Goal: Check status: Check status

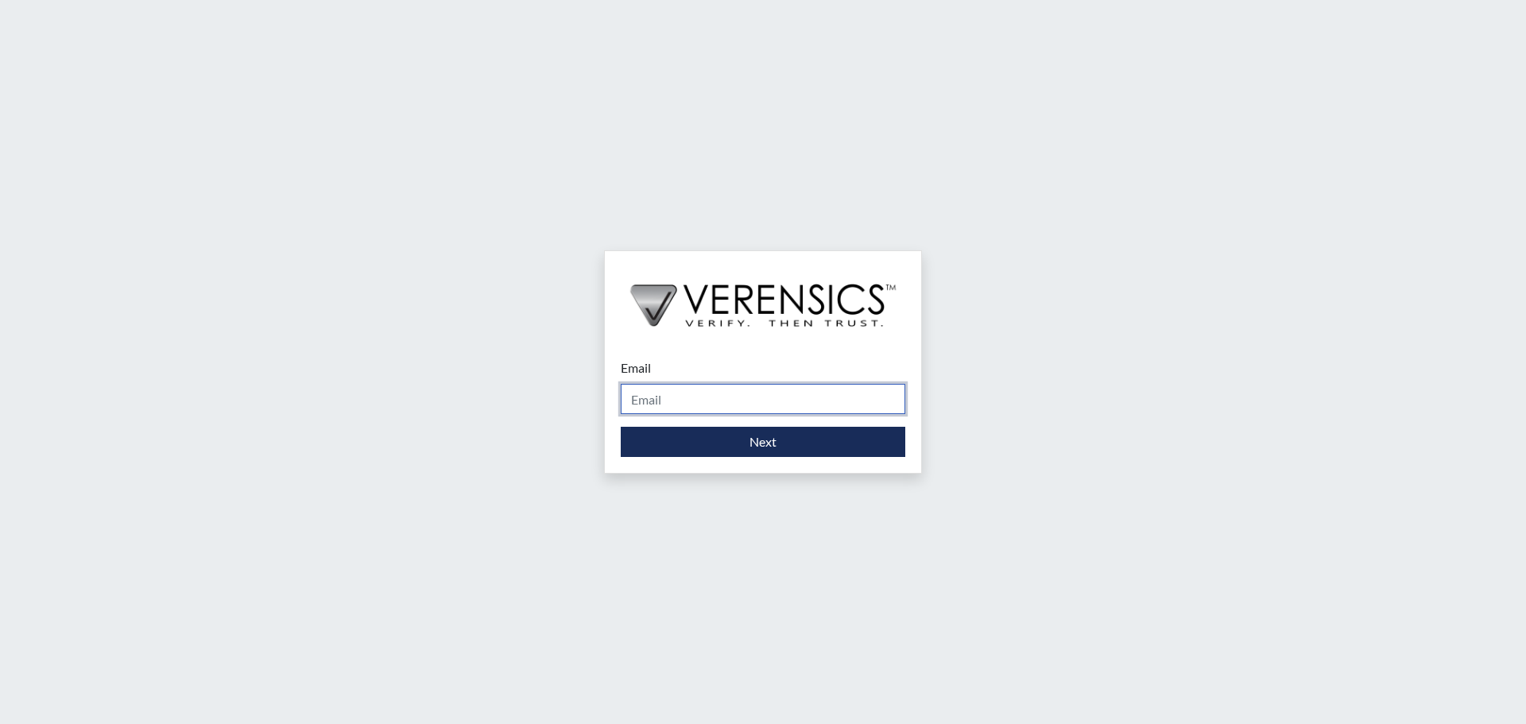
click at [797, 390] on input "Email" at bounding box center [763, 399] width 285 height 30
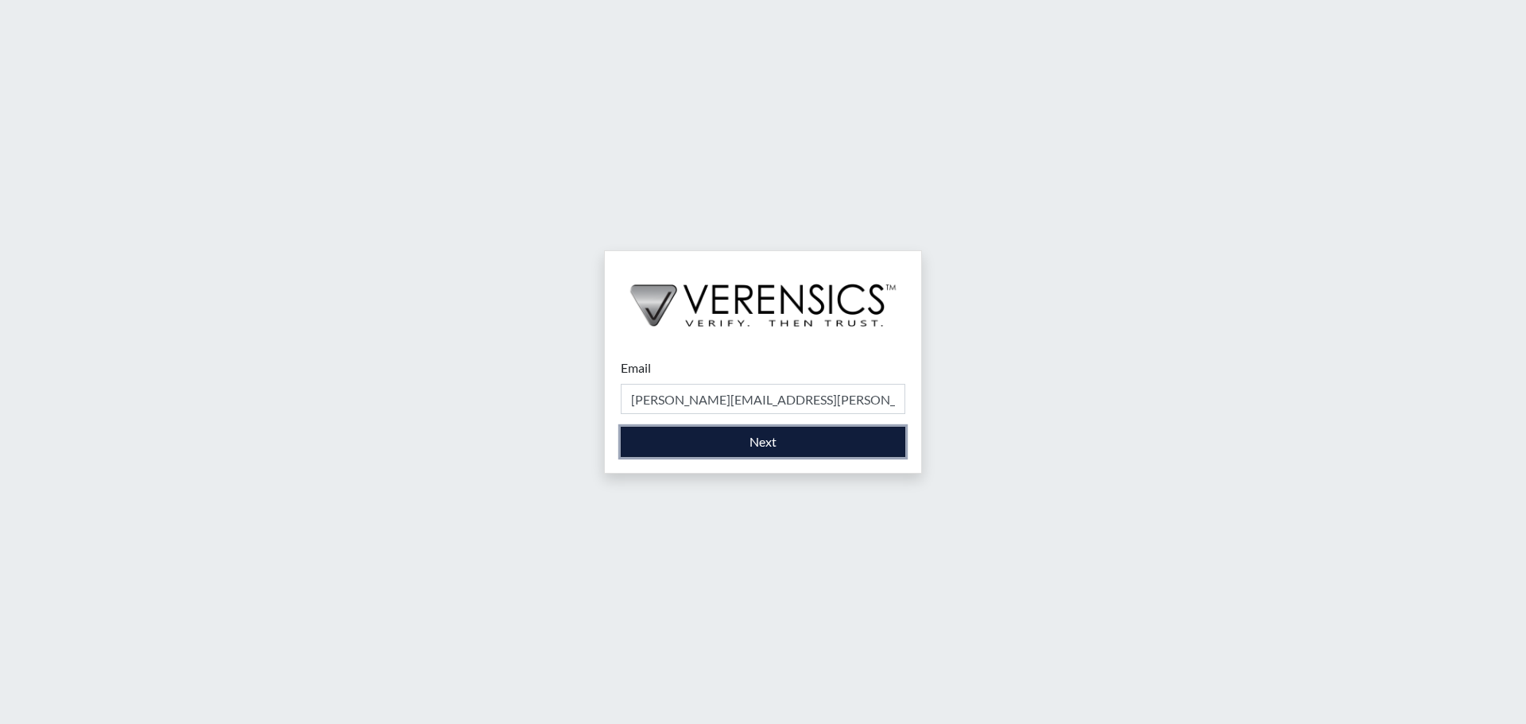
click at [797, 439] on button "Next" at bounding box center [763, 442] width 285 height 30
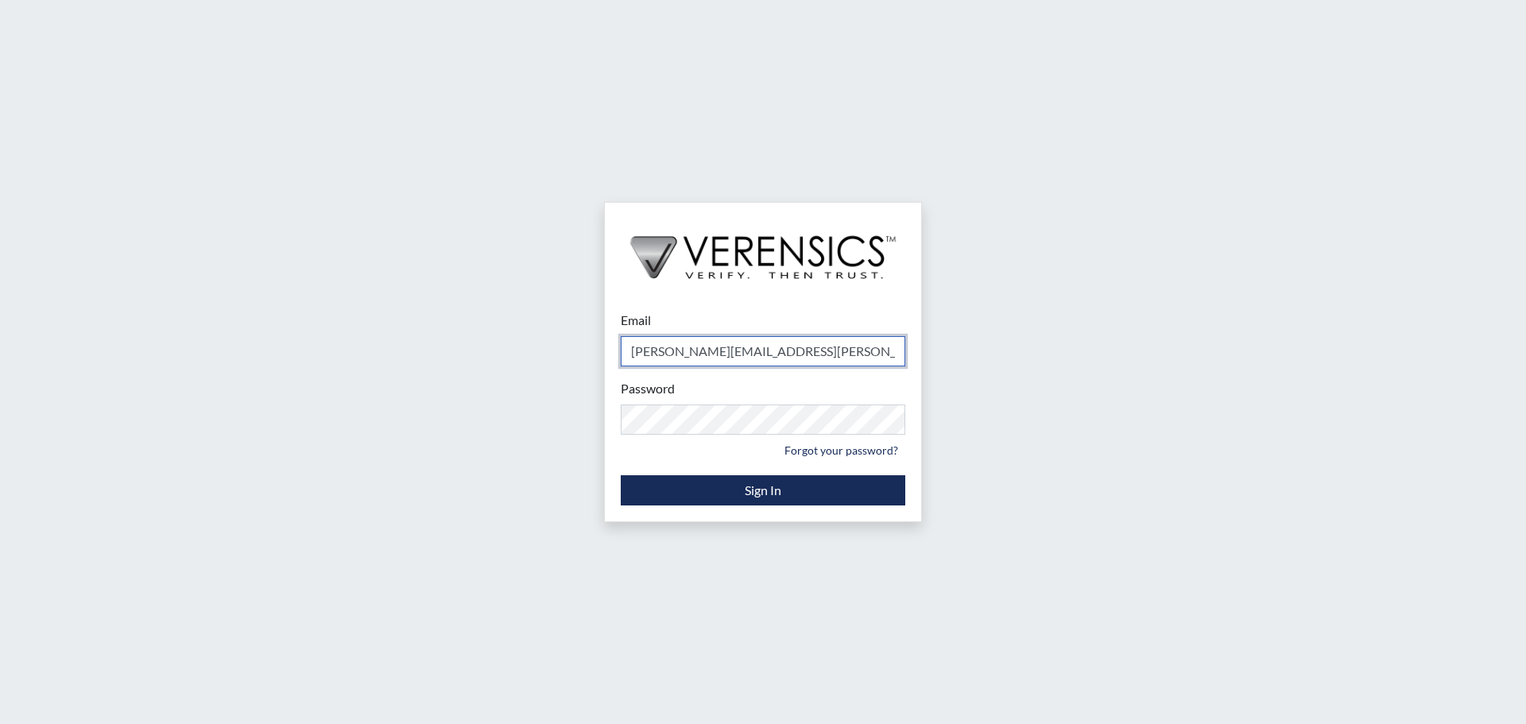
type input "[PERSON_NAME][EMAIL_ADDRESS][PERSON_NAME][DOMAIN_NAME]"
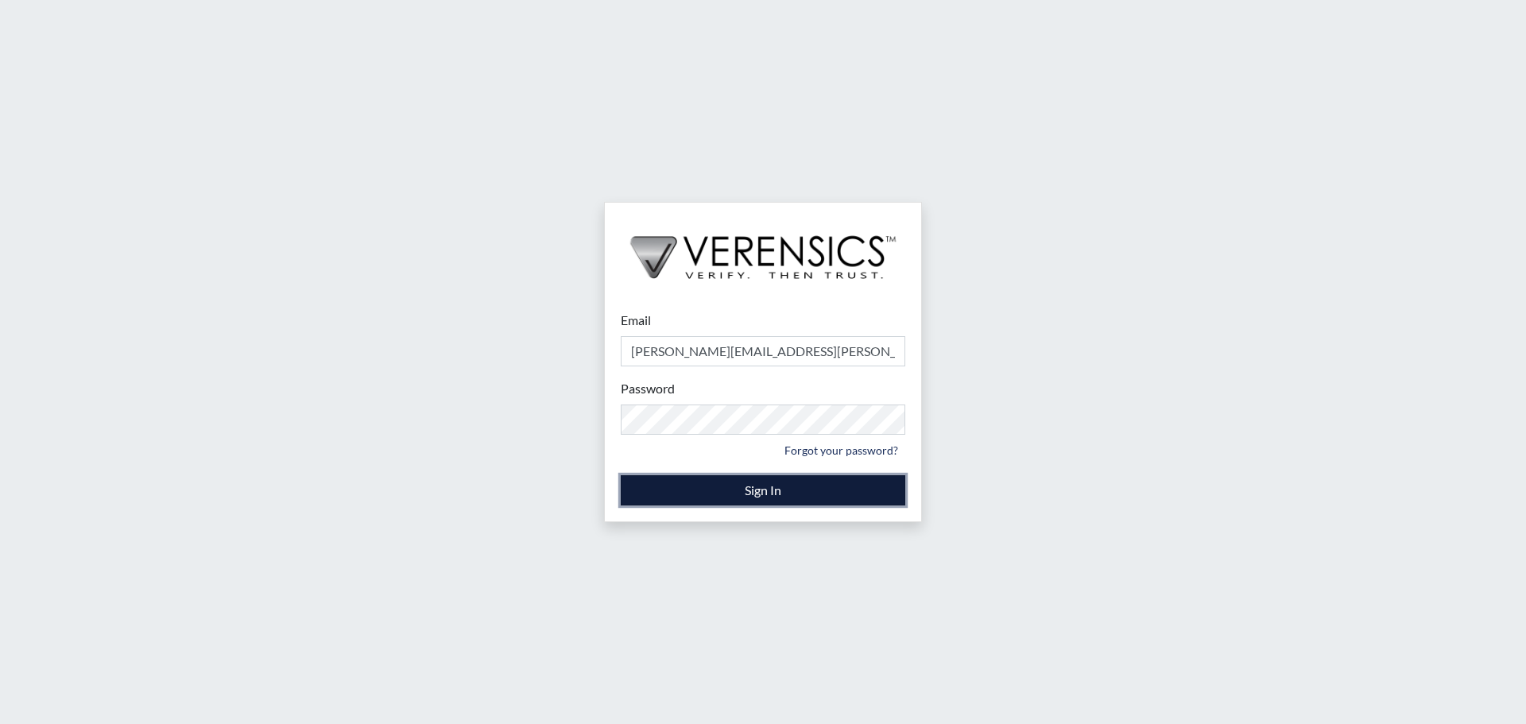
click at [780, 486] on button "Sign In" at bounding box center [763, 490] width 285 height 30
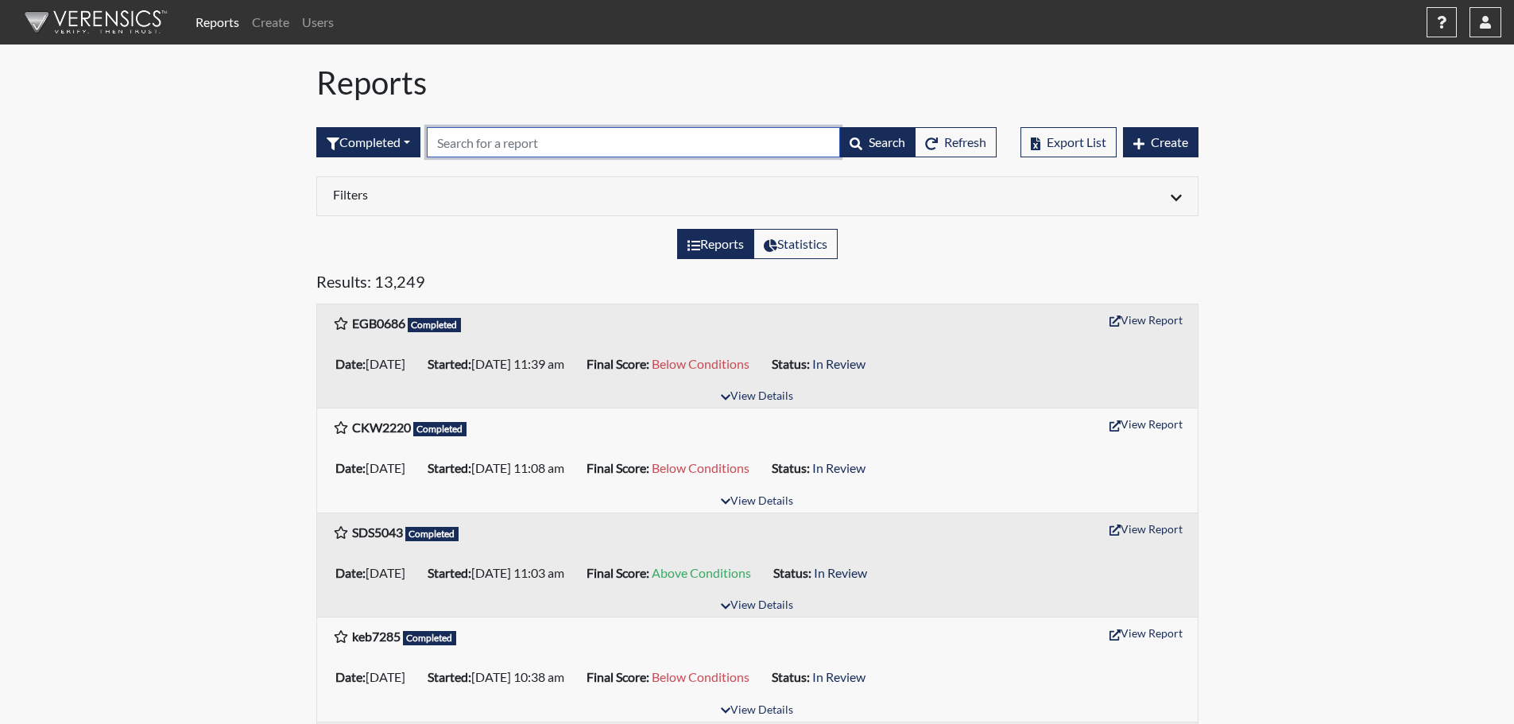
click at [584, 136] on input "text" at bounding box center [633, 142] width 413 height 30
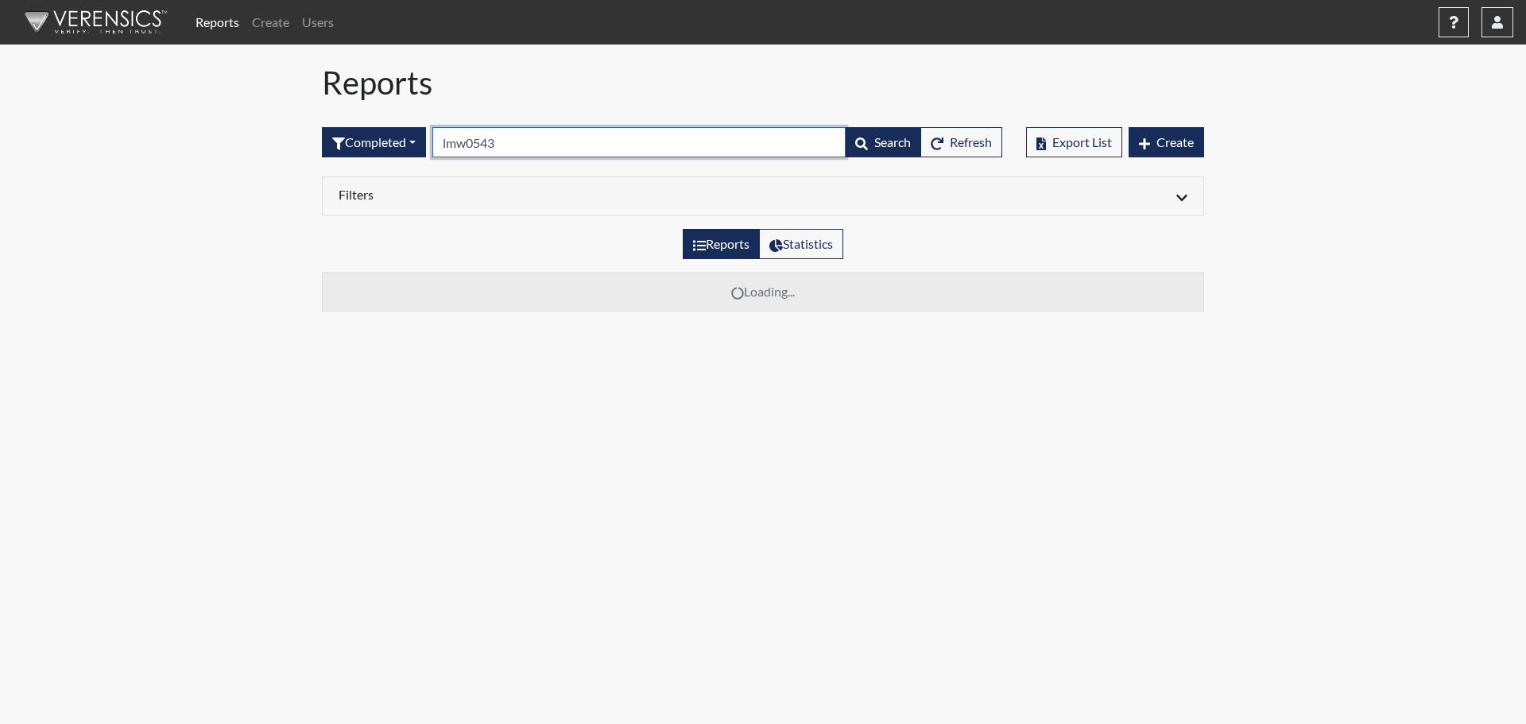
type input "lmw0543"
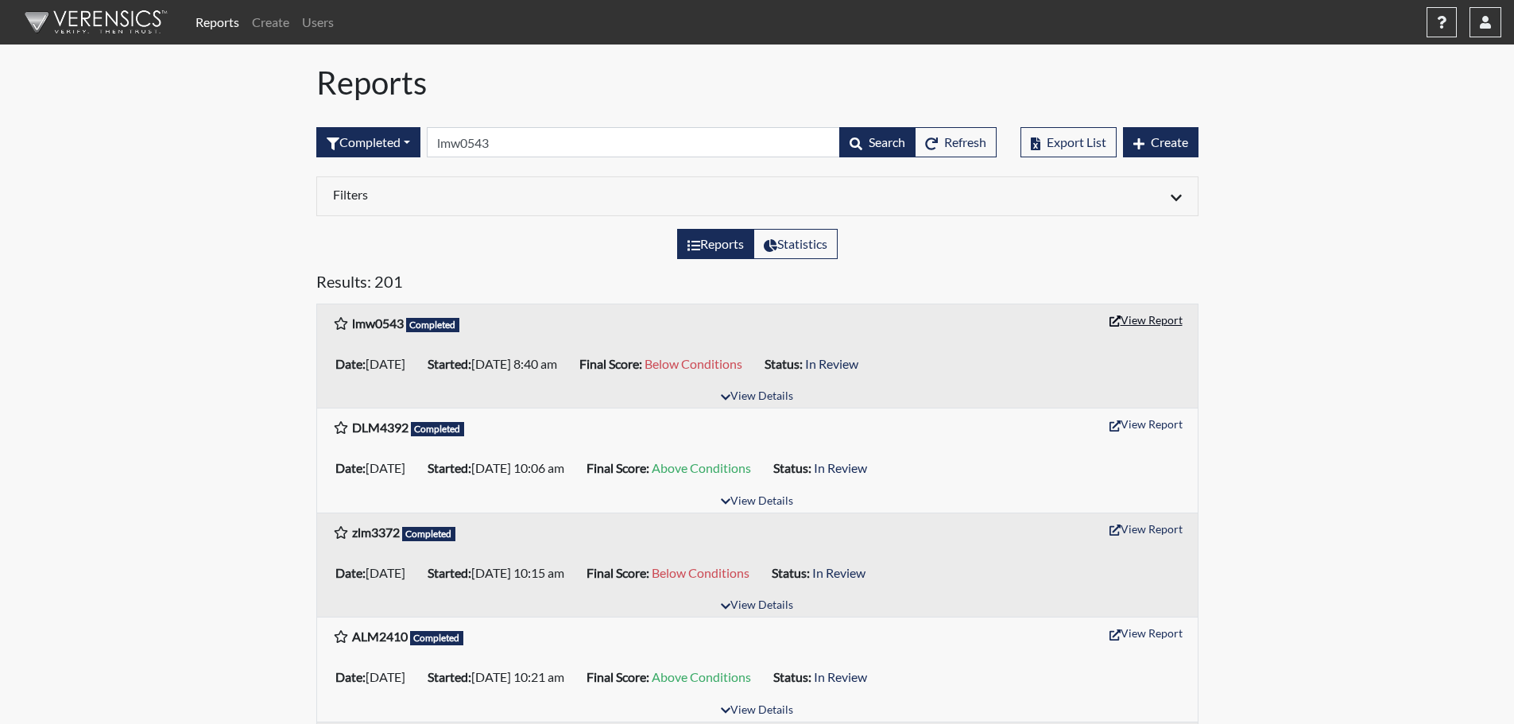
click at [1161, 316] on button "View Report" at bounding box center [1145, 320] width 87 height 25
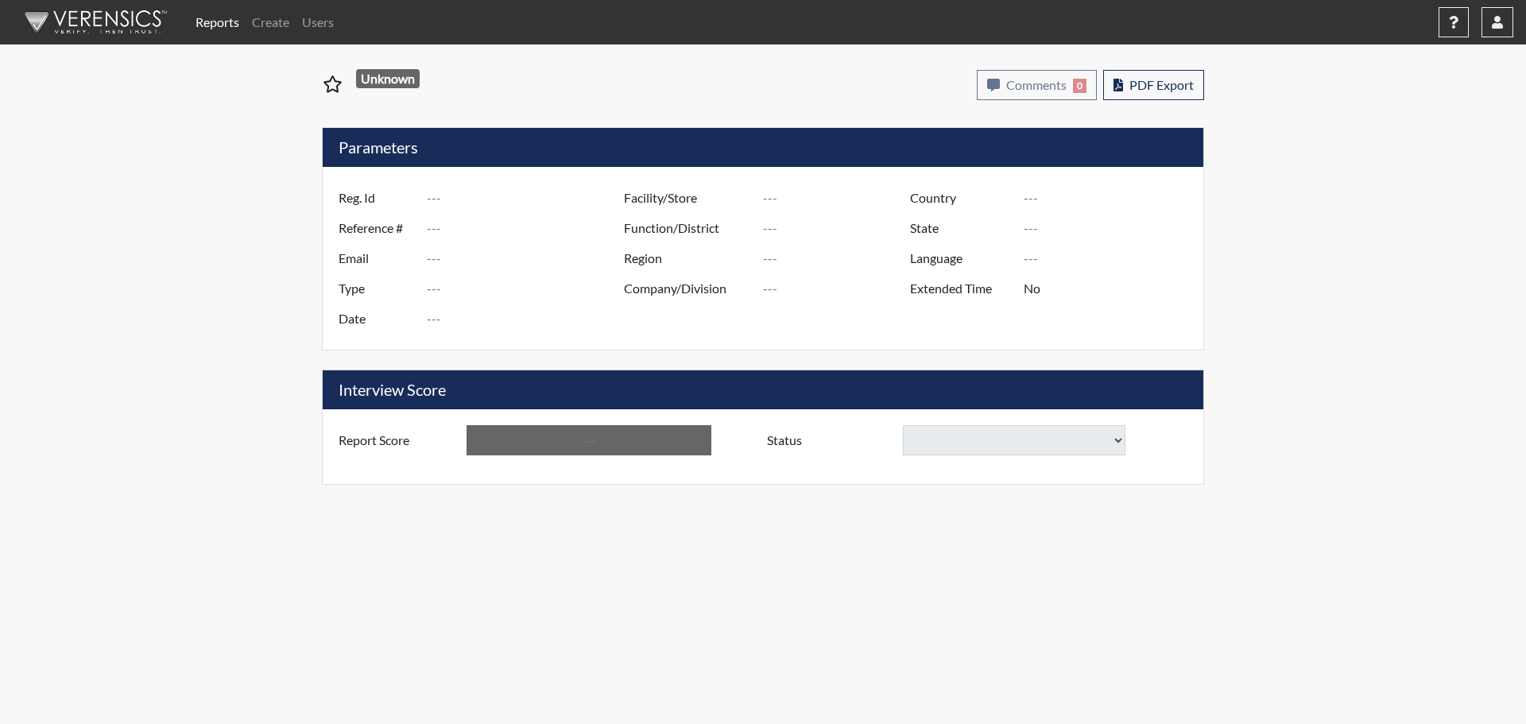
type input "lmw0543"
type input "51689"
type input "---"
type input "Corrections Pre-Employment"
type input "[DATE]"
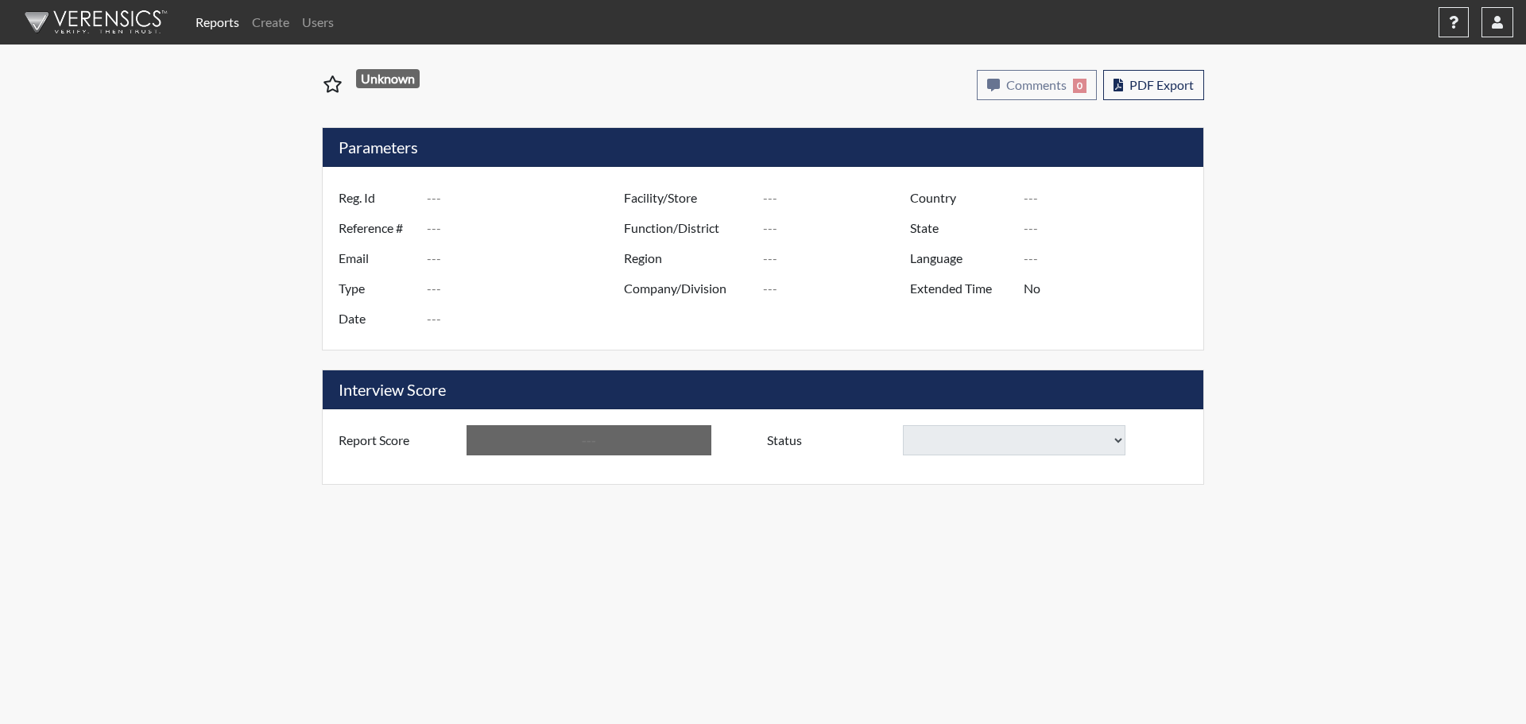
type input "[PERSON_NAME]"
type input "[GEOGRAPHIC_DATA]"
type input "[US_STATE]"
type input "English"
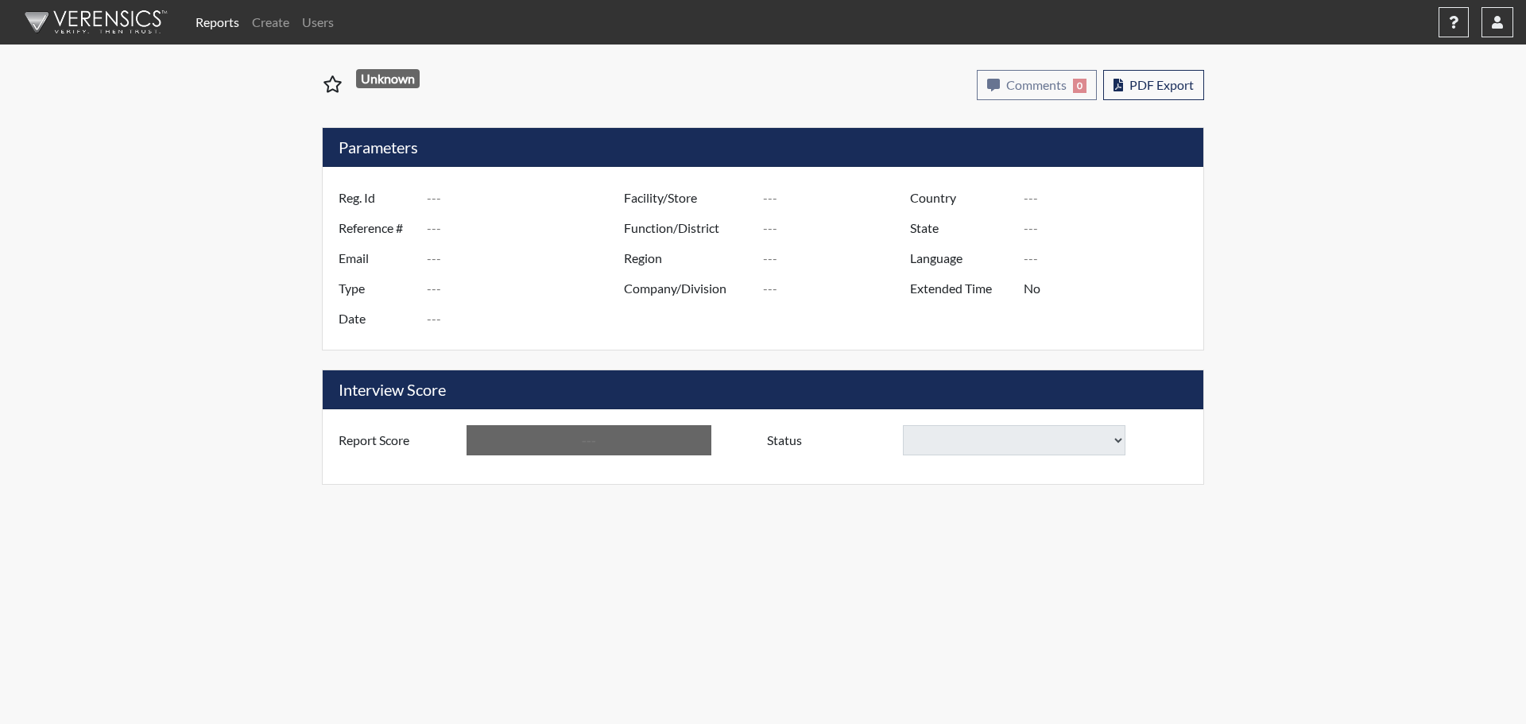
type input "Below Conditions"
select select
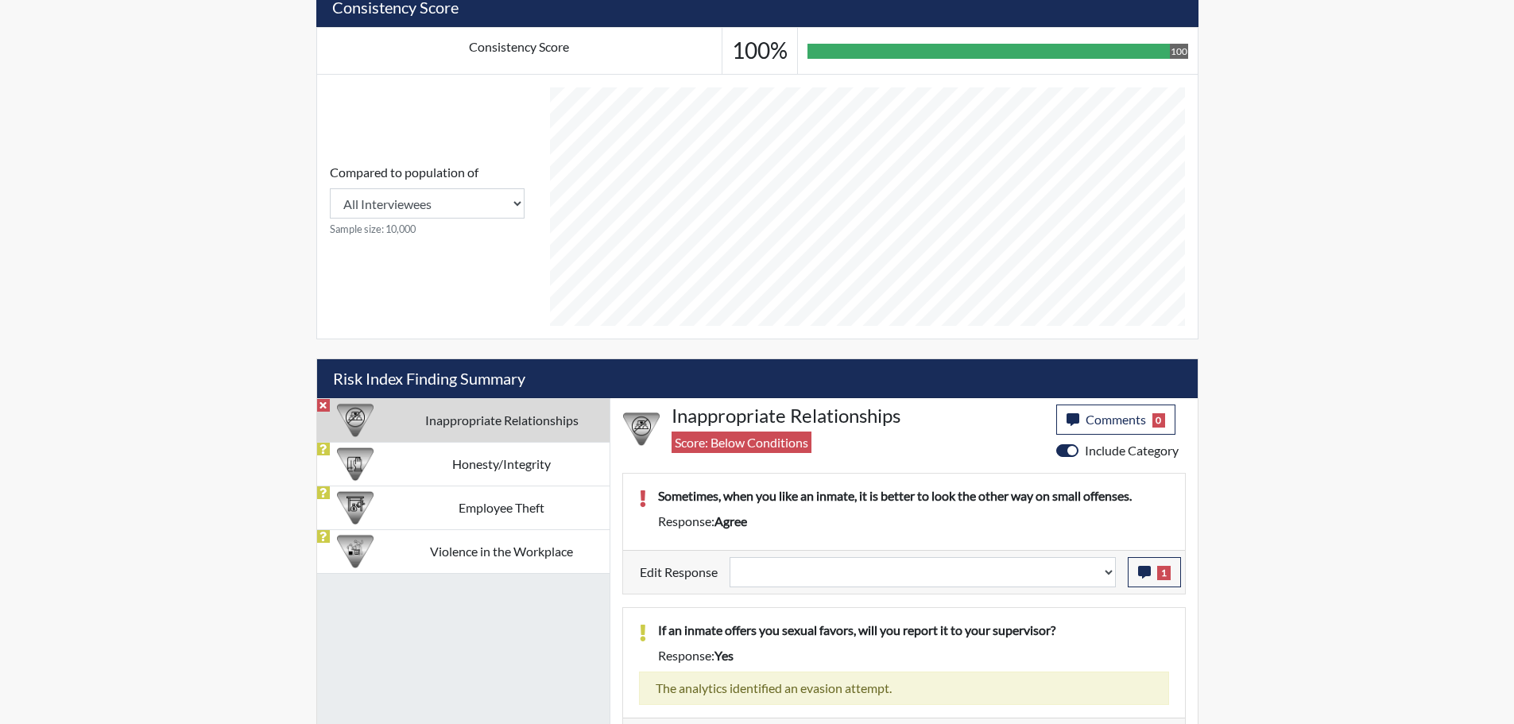
scroll to position [636, 0]
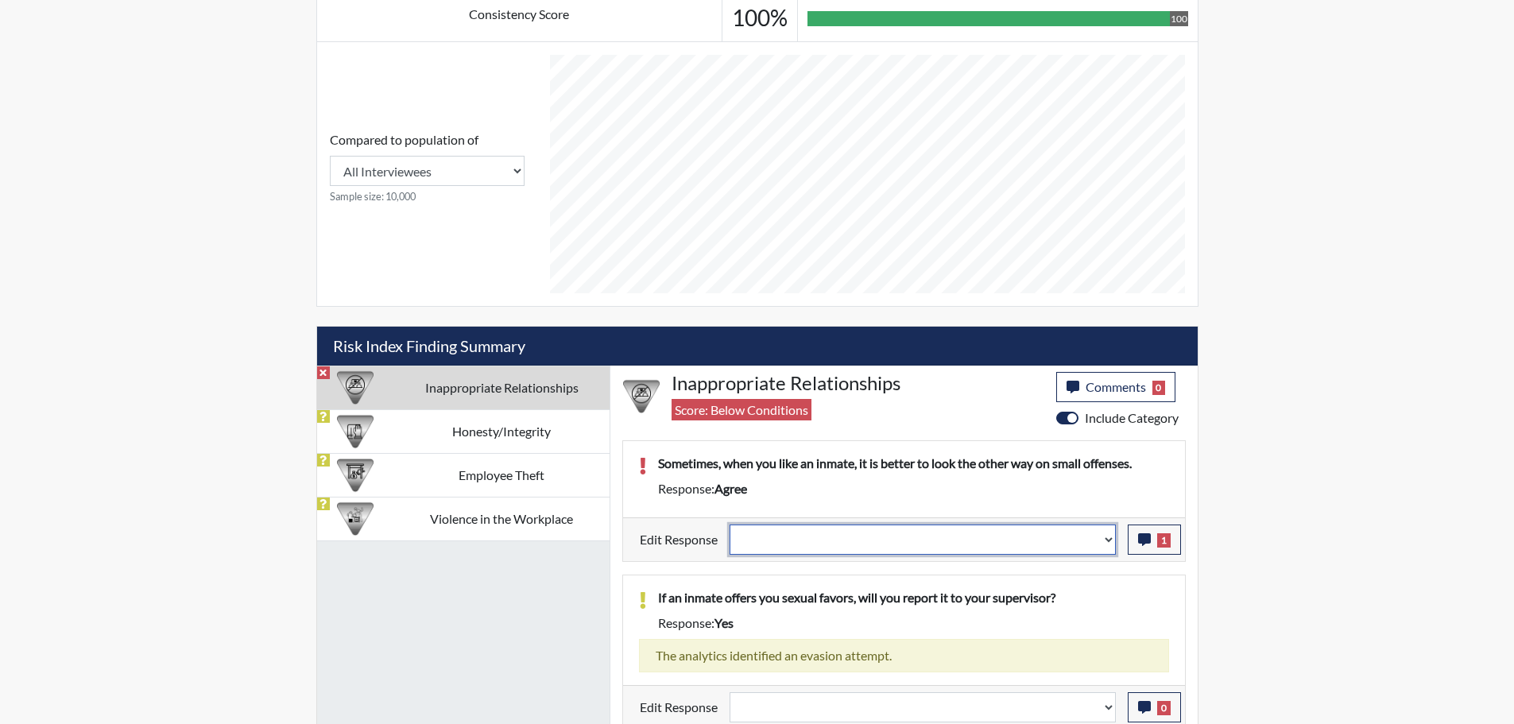
click at [1108, 542] on select "Question is not relevant. Results will be updated. Reasonable explanation provi…" at bounding box center [923, 540] width 386 height 30
select select "reasonable-explanation-provided"
click at [730, 525] on select "Question is not relevant. Results will be updated. Reasonable explanation provi…" at bounding box center [923, 540] width 386 height 30
select select
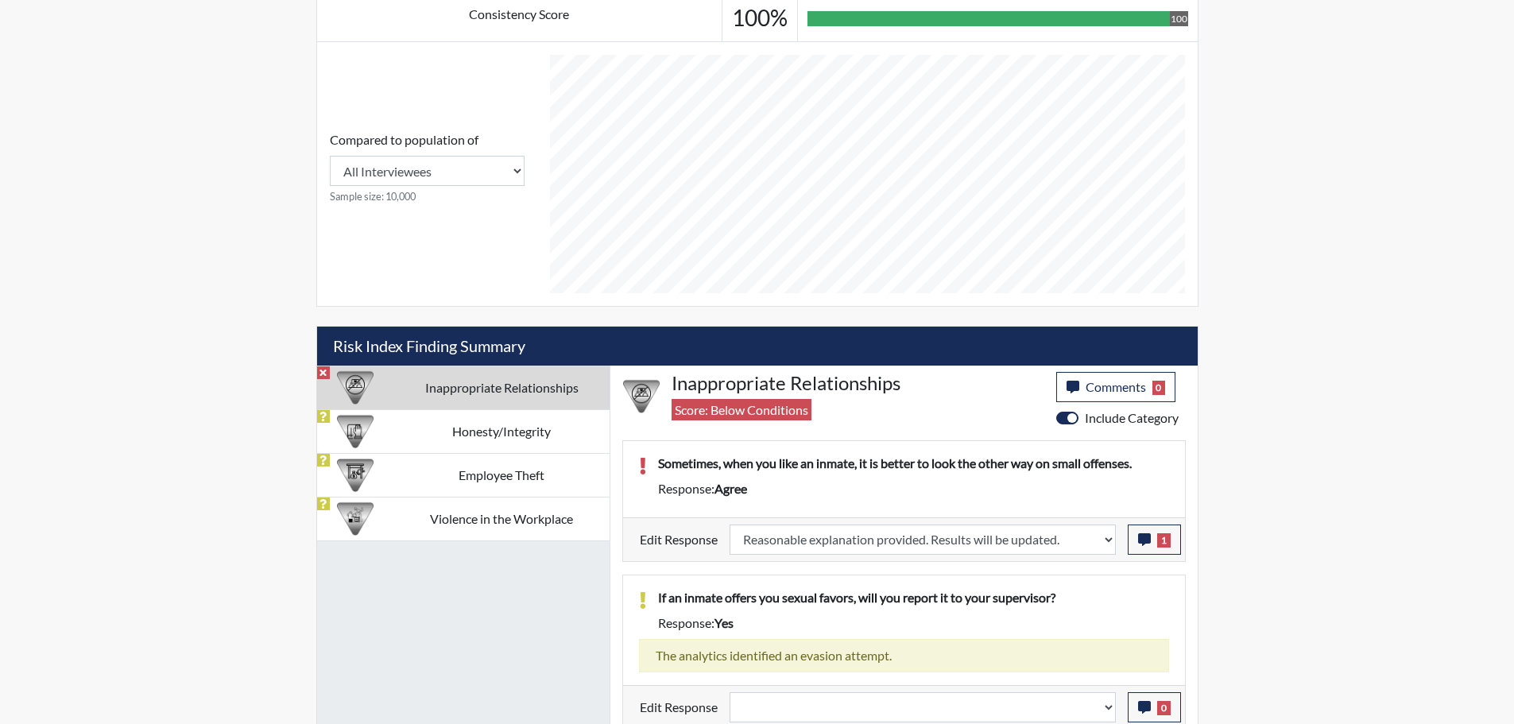
select select
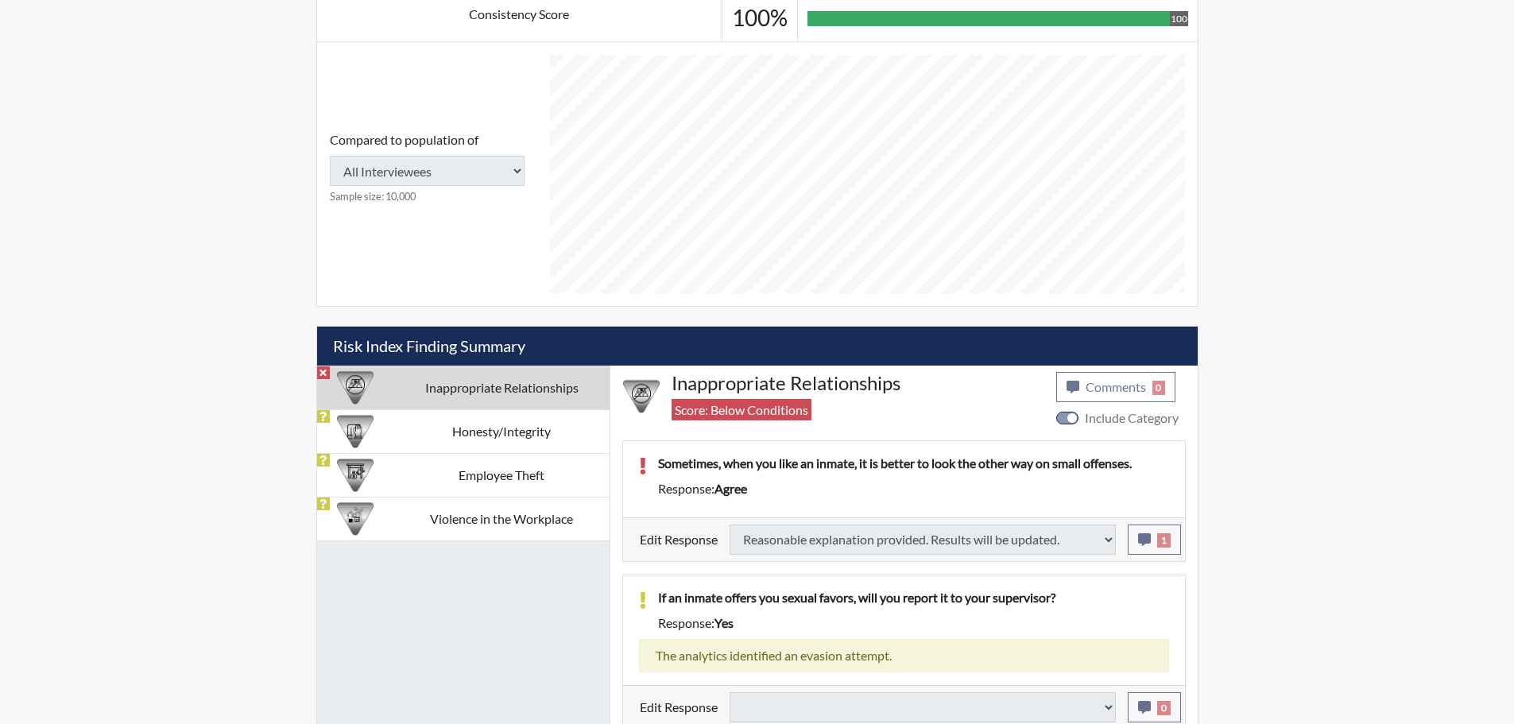
type input "Above Conditions"
select select
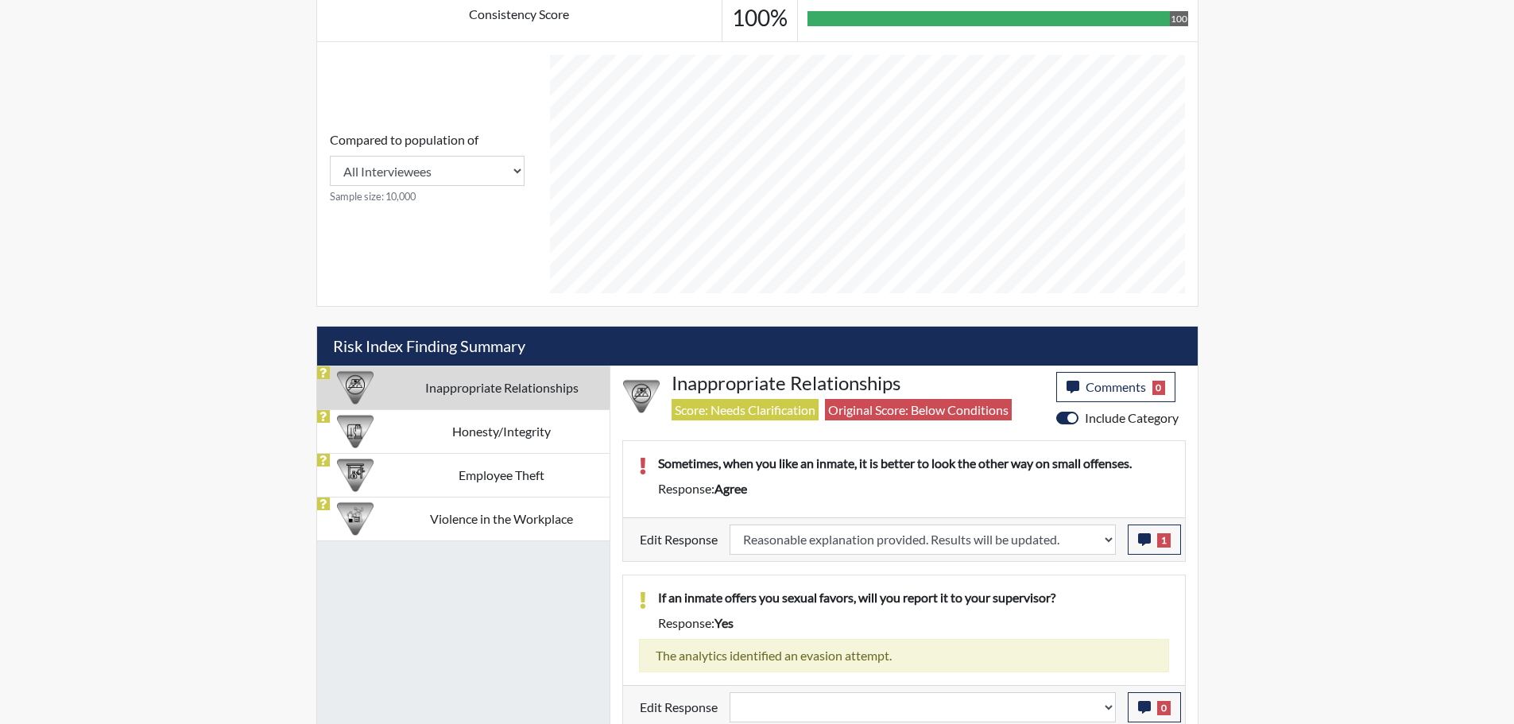
scroll to position [264, 661]
